Goal: Find specific page/section: Find specific page/section

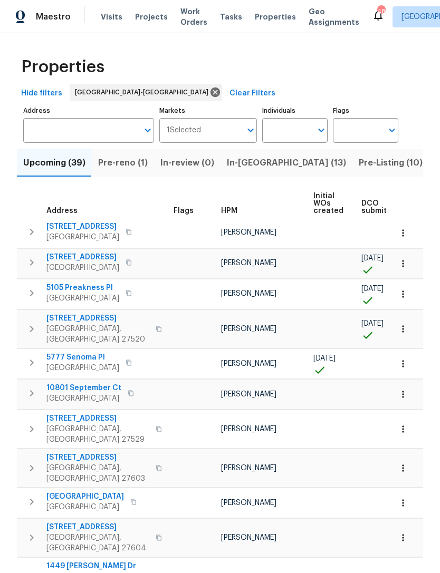
click at [123, 161] on span "Pre-reno (1)" at bounding box center [123, 162] width 50 height 15
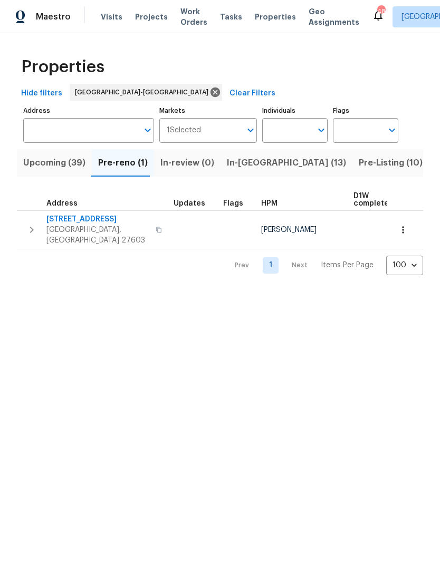
click at [66, 166] on span "Upcoming (39)" at bounding box center [54, 162] width 62 height 15
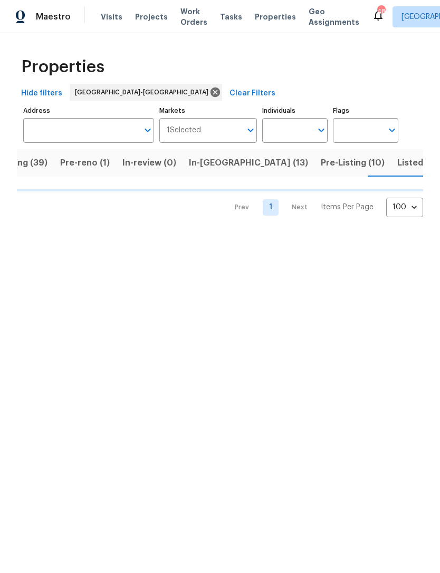
scroll to position [0, 41]
click at [394, 165] on span "Listed (127)" at bounding box center [418, 162] width 48 height 15
click at [199, 162] on span "In-reno (13)" at bounding box center [245, 162] width 119 height 15
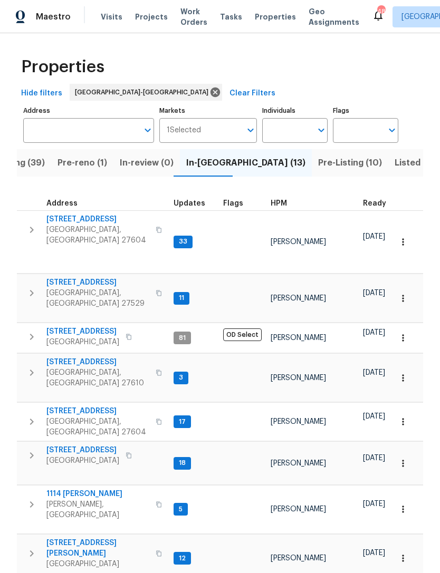
click at [67, 130] on input "Address" at bounding box center [80, 130] width 115 height 25
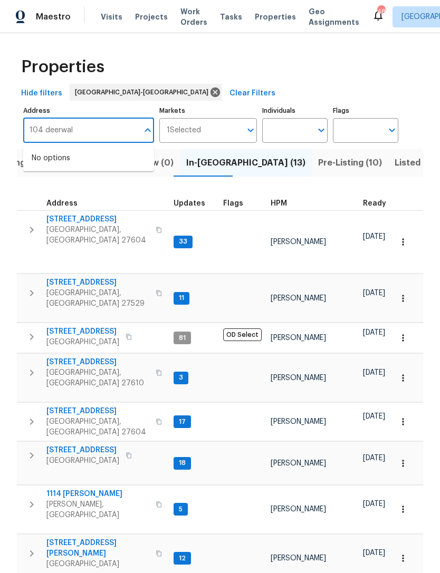
type input "104 deerwalk"
click at [92, 158] on li "104 Deerwalk Ct Cary NC 27513" at bounding box center [88, 158] width 131 height 17
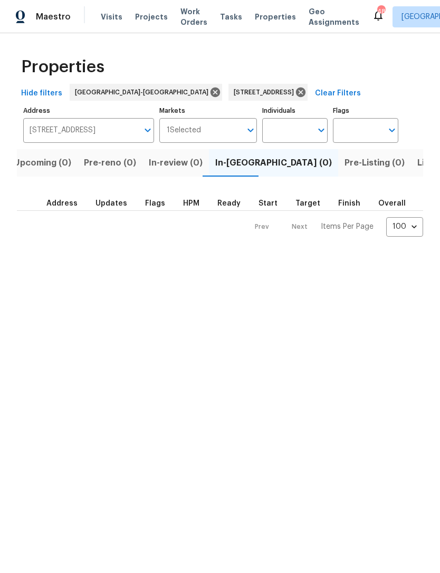
click at [417, 160] on span "Listed (1)" at bounding box center [436, 162] width 38 height 15
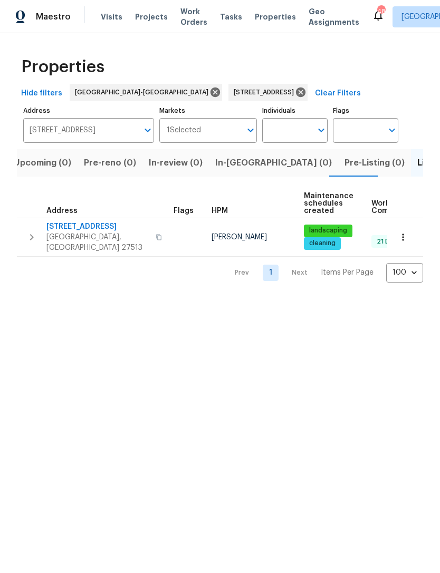
click at [76, 226] on span "104 Deerwalk Ct" at bounding box center [97, 226] width 103 height 11
click at [295, 91] on icon at bounding box center [301, 92] width 12 height 12
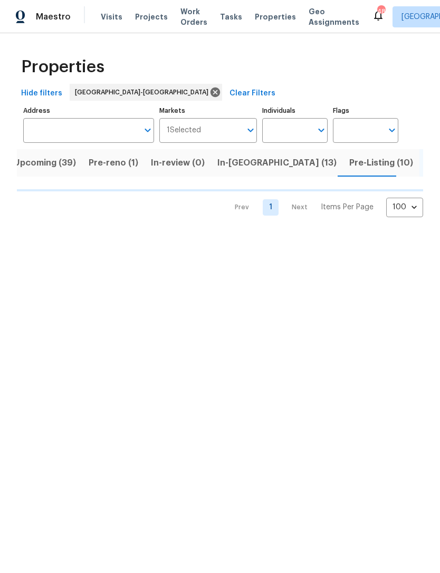
click at [85, 126] on input "Address" at bounding box center [80, 130] width 115 height 25
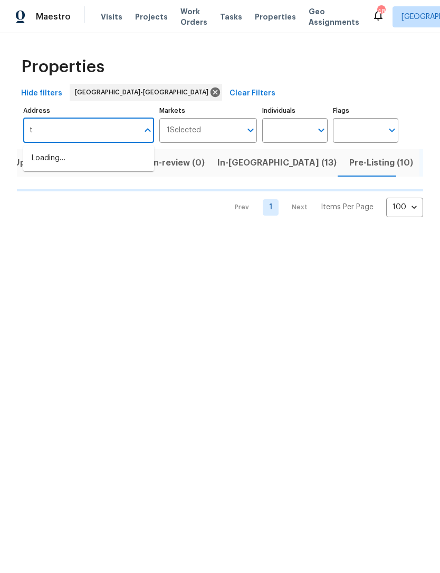
type input "tr"
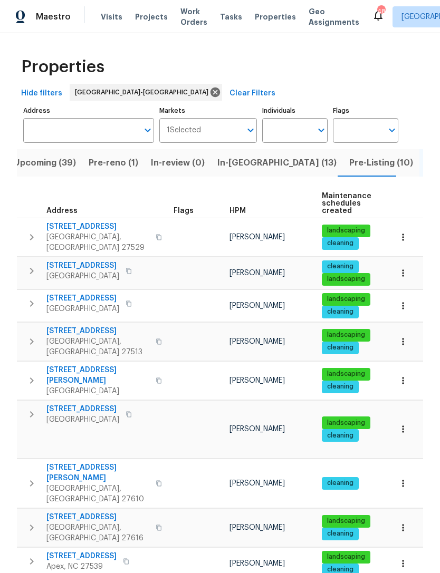
click at [91, 122] on input "Address" at bounding box center [80, 130] width 115 height 25
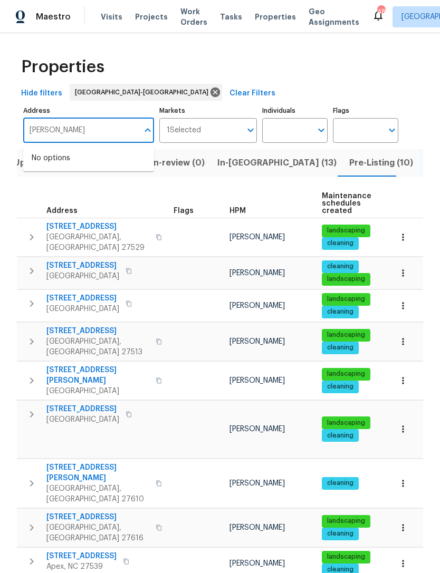
type input "Trimble"
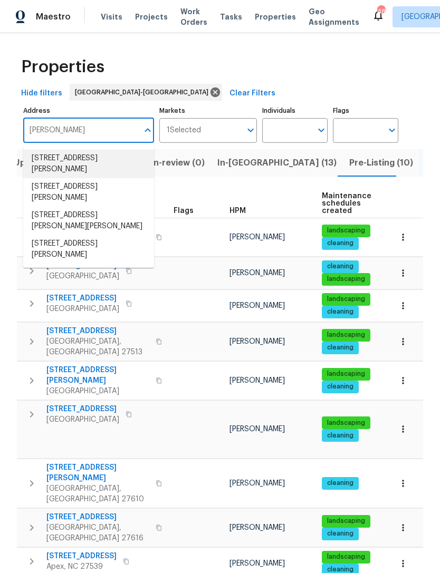
click at [126, 157] on li "308 Trimble Ave Cary NC 27511" at bounding box center [88, 164] width 131 height 28
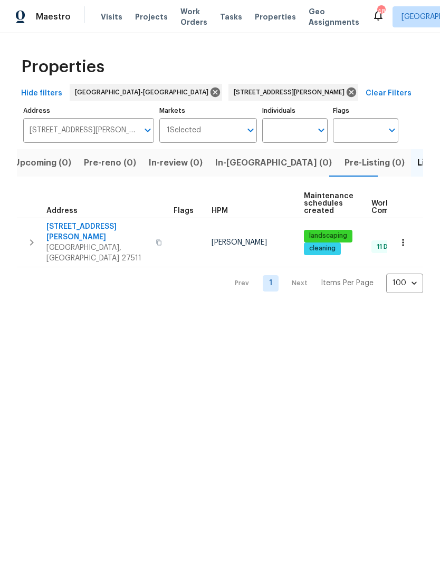
click at [66, 229] on span "308 Trimble Ave" at bounding box center [97, 231] width 103 height 21
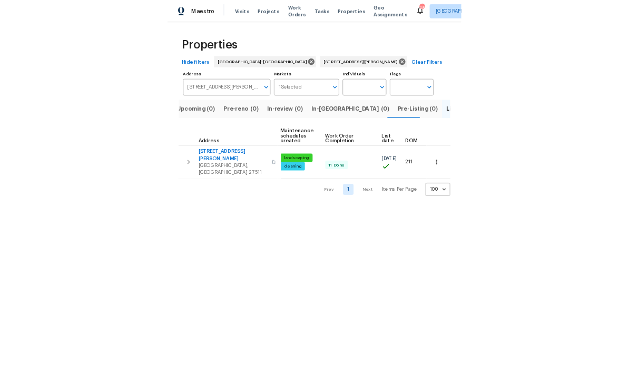
scroll to position [0, 135]
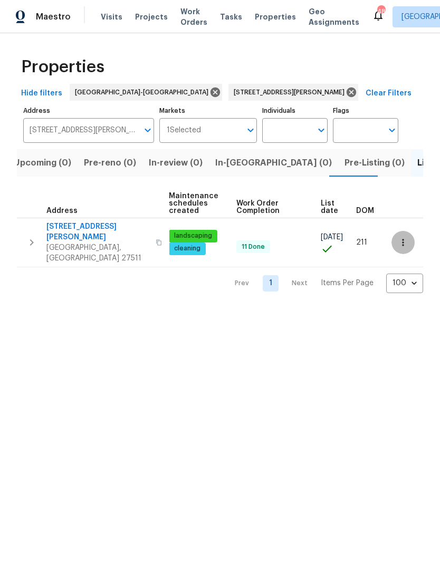
click at [406, 237] on icon "button" at bounding box center [402, 242] width 11 height 11
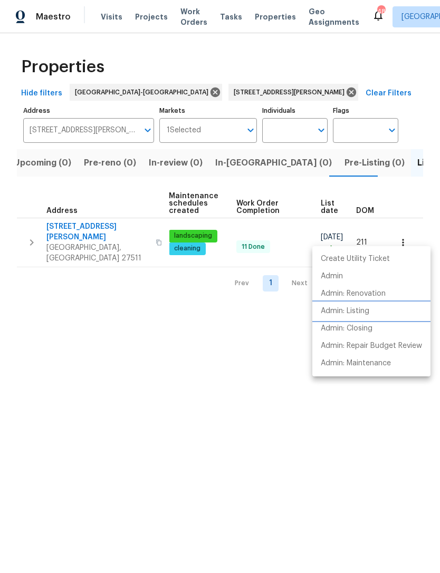
click at [360, 309] on p "Admin: Listing" at bounding box center [344, 311] width 48 height 11
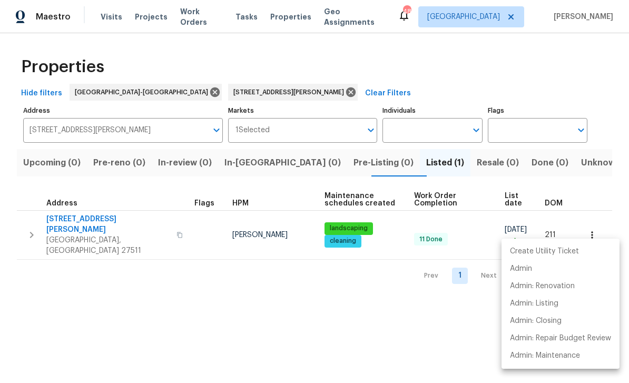
click at [252, 95] on div at bounding box center [314, 191] width 629 height 383
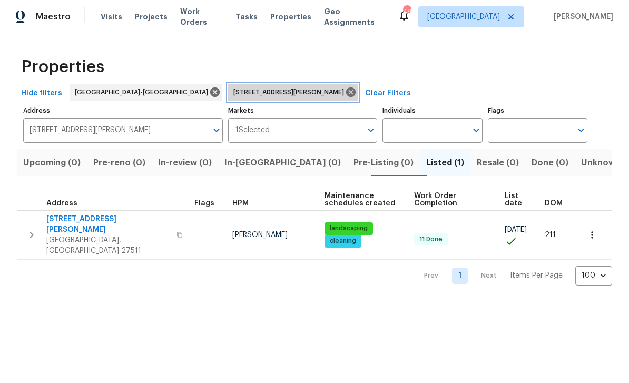
click at [346, 95] on icon at bounding box center [350, 91] width 9 height 9
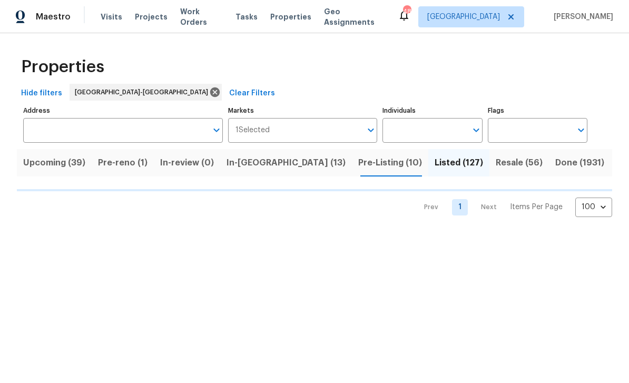
click at [411, 130] on input "Individuals" at bounding box center [425, 130] width 84 height 25
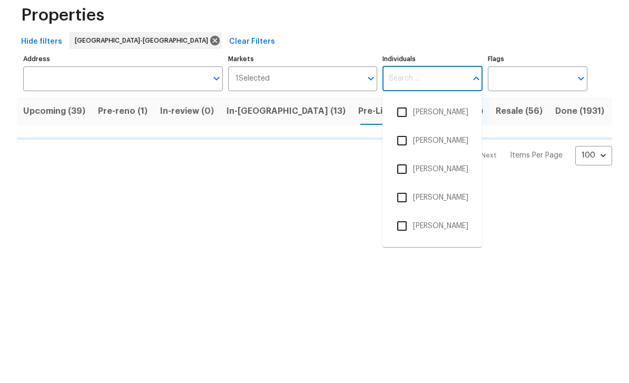
type input "p"
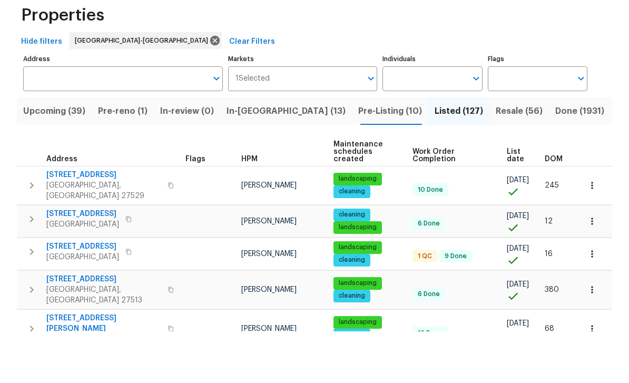
click at [439, 128] on input "Individuals" at bounding box center [425, 130] width 84 height 25
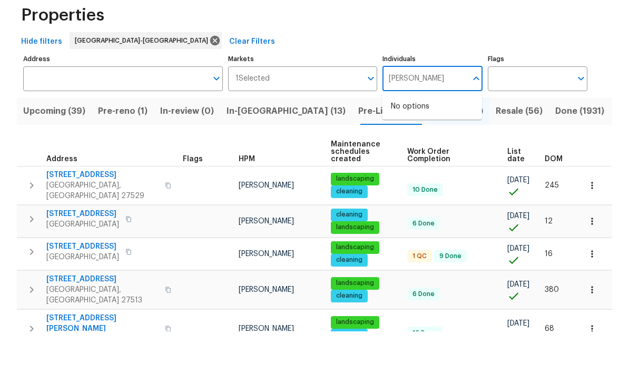
type input "Preston"
click at [413, 153] on input "checkbox" at bounding box center [402, 164] width 22 height 22
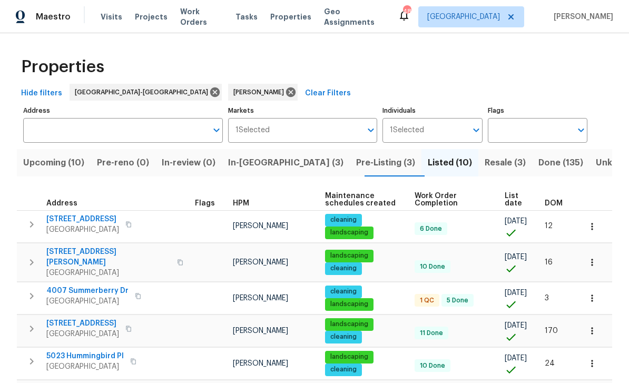
click at [71, 161] on span "Upcoming (10)" at bounding box center [53, 162] width 61 height 15
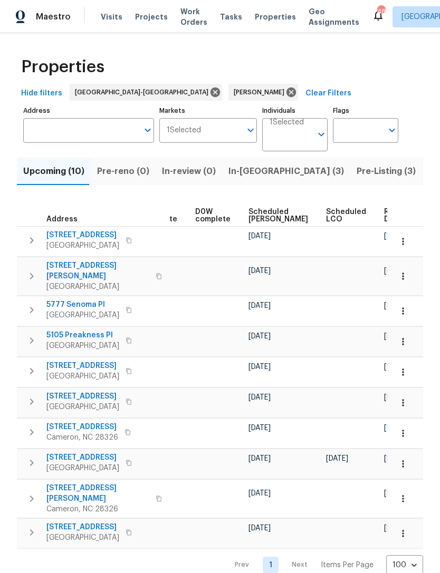
scroll to position [0, 265]
click at [255, 215] on span "Scheduled COE" at bounding box center [279, 215] width 60 height 15
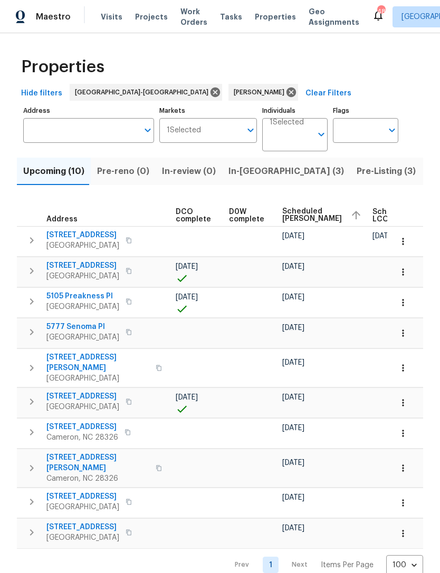
scroll to position [0, 232]
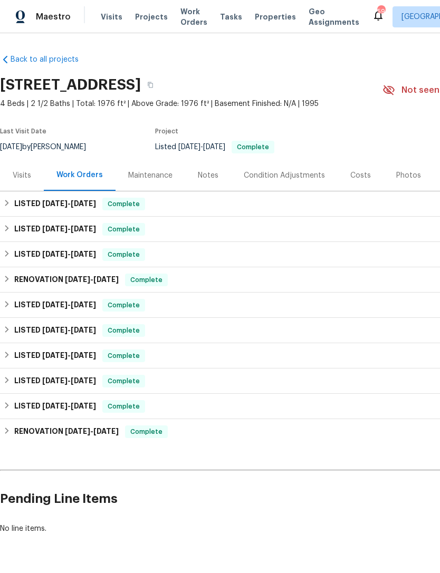
click at [27, 173] on div "Visits" at bounding box center [22, 175] width 18 height 11
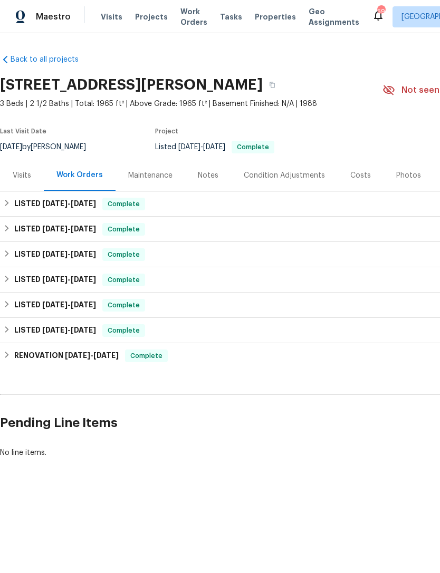
click at [25, 171] on div "Visits" at bounding box center [22, 175] width 18 height 11
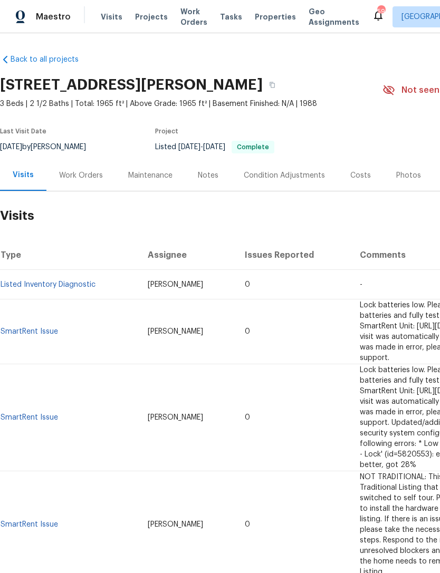
click at [396, 173] on div "Photos" at bounding box center [408, 175] width 25 height 11
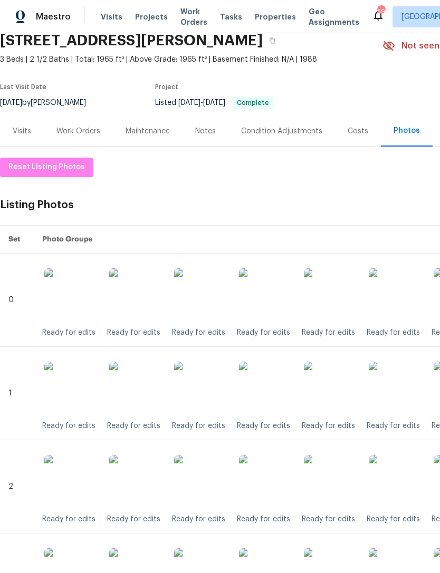
scroll to position [44, 0]
click at [280, 304] on img at bounding box center [265, 294] width 53 height 53
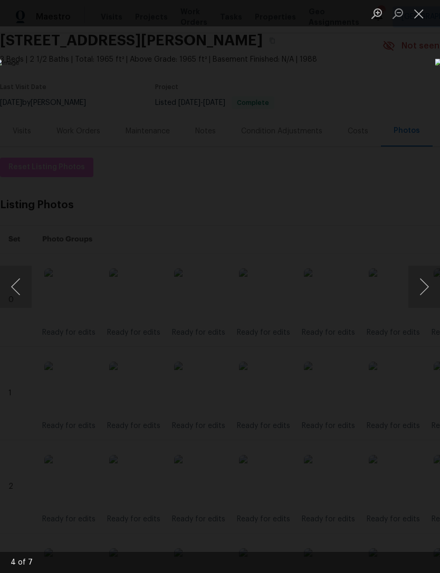
click at [428, 286] on button "Next image" at bounding box center [424, 287] width 32 height 42
click at [419, 11] on button "Close lightbox" at bounding box center [418, 13] width 21 height 18
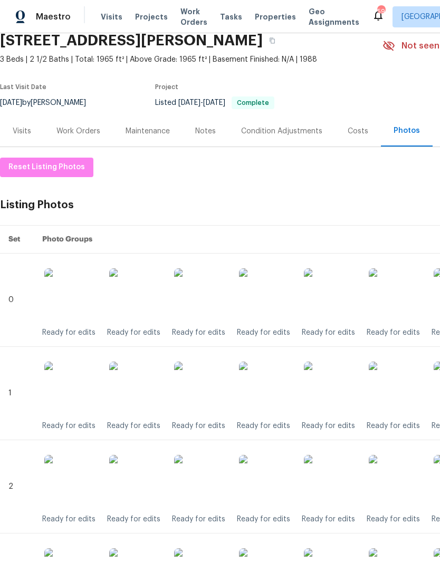
click at [277, 392] on img at bounding box center [265, 388] width 53 height 53
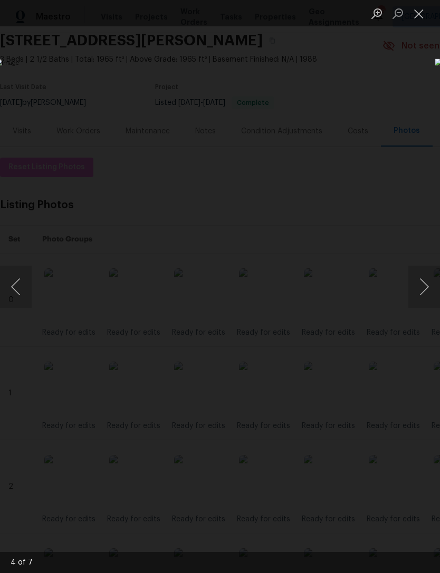
click at [421, 12] on button "Close lightbox" at bounding box center [418, 13] width 21 height 18
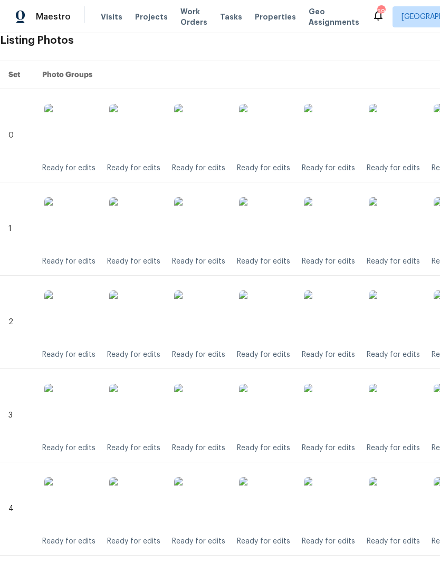
scroll to position [210, 0]
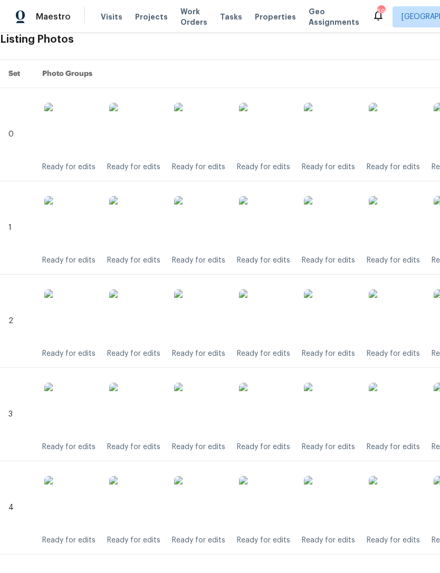
click at [266, 315] on img at bounding box center [265, 315] width 53 height 53
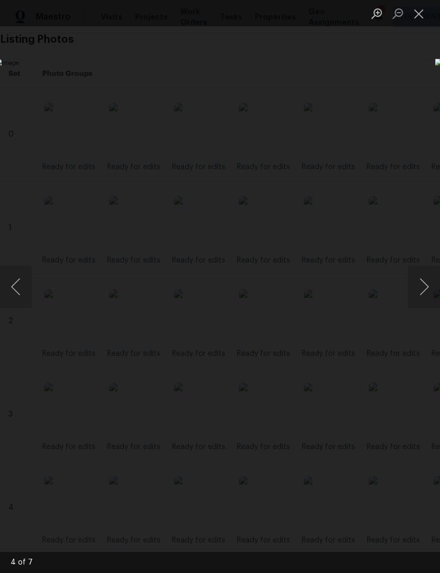
click at [421, 9] on button "Close lightbox" at bounding box center [418, 13] width 21 height 18
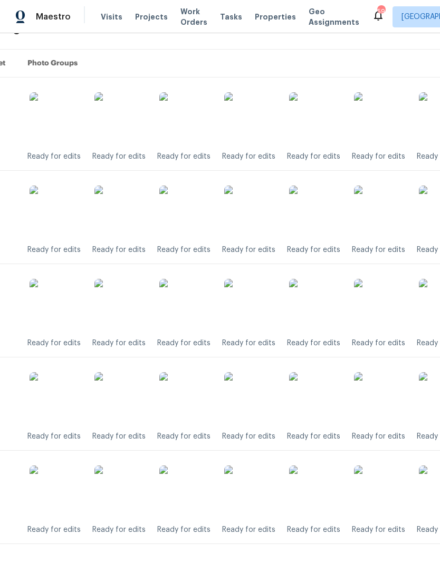
scroll to position [220, 15]
click at [262, 397] on img at bounding box center [249, 398] width 53 height 53
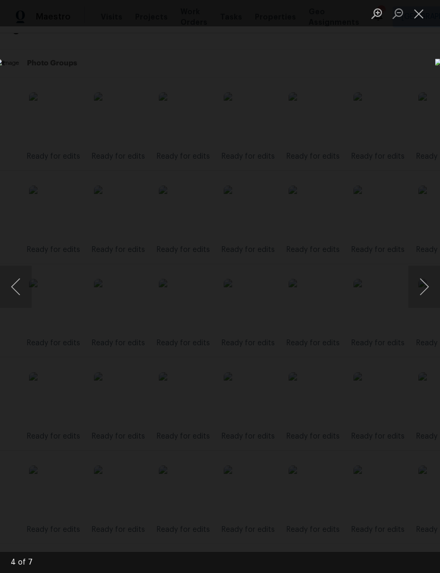
click at [420, 11] on button "Close lightbox" at bounding box center [418, 13] width 21 height 18
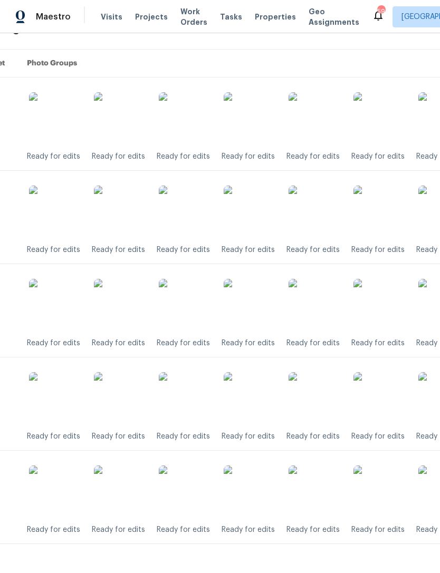
click at [249, 489] on img at bounding box center [249, 491] width 53 height 53
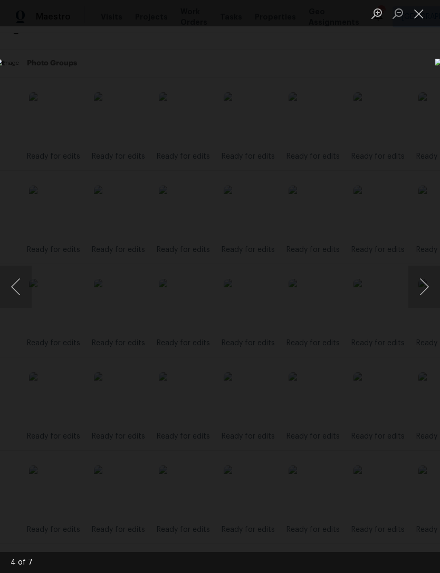
click at [418, 13] on button "Close lightbox" at bounding box center [418, 13] width 21 height 18
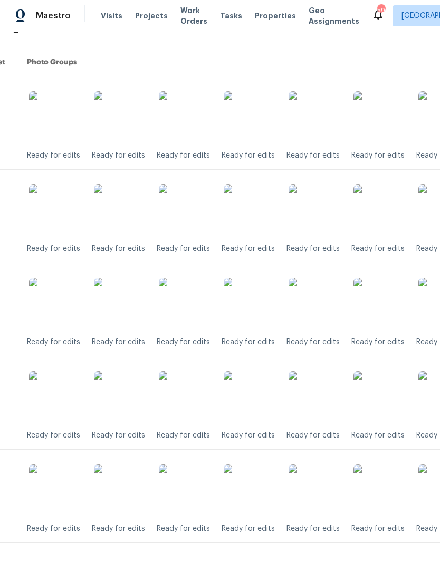
scroll to position [0, 0]
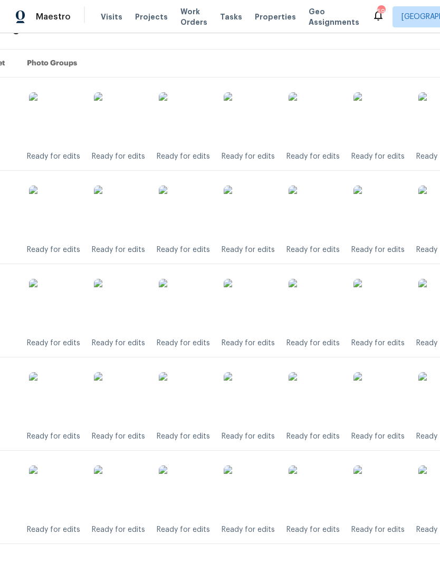
click at [263, 61] on th "Photo Groups" at bounding box center [299, 64] width 562 height 28
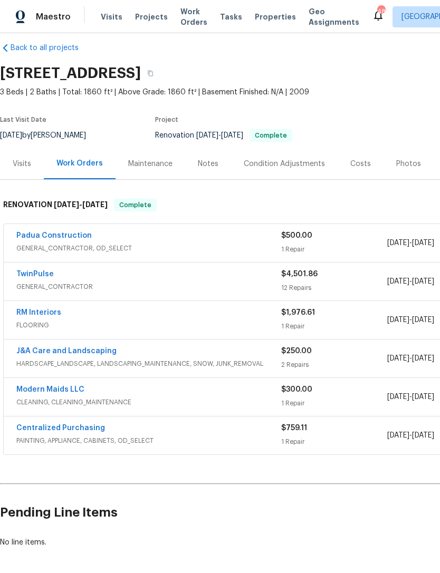
scroll to position [12, 0]
